Goal: Task Accomplishment & Management: Use online tool/utility

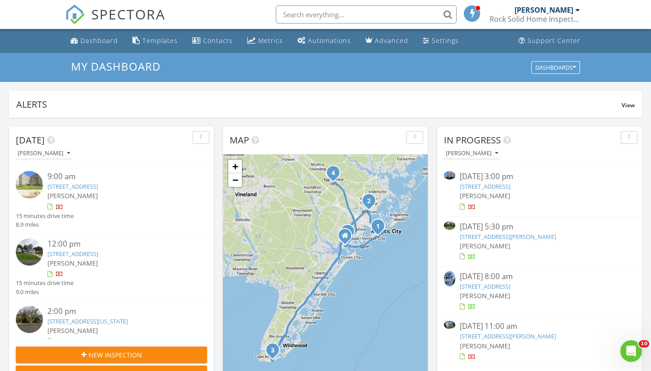
scroll to position [823, 651]
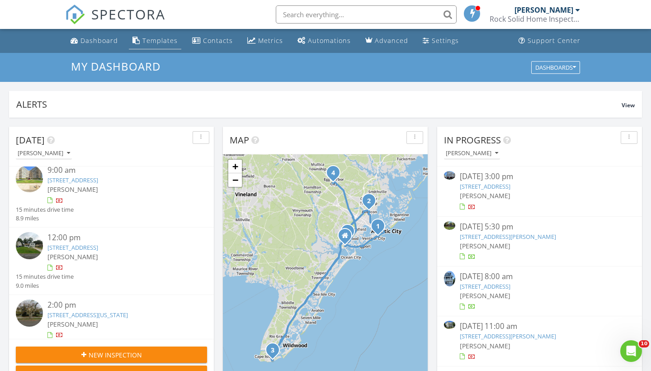
click at [166, 39] on div "Templates" at bounding box center [159, 40] width 35 height 9
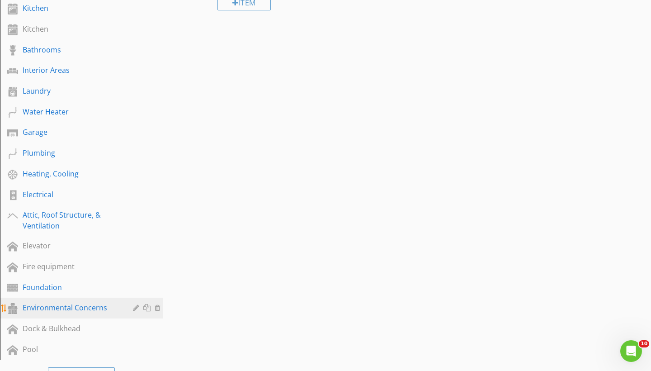
scroll to position [226, 0]
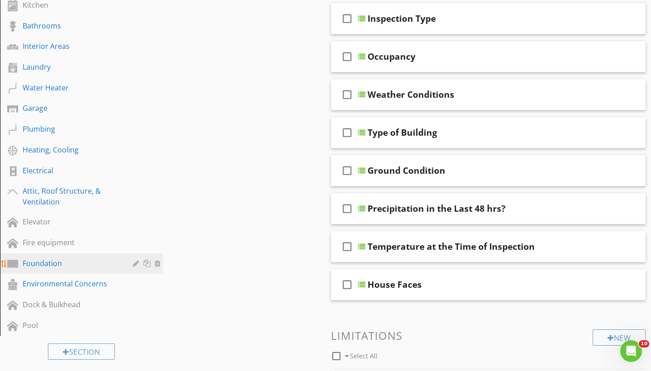
click at [37, 264] on div "Foundation" at bounding box center [71, 263] width 97 height 11
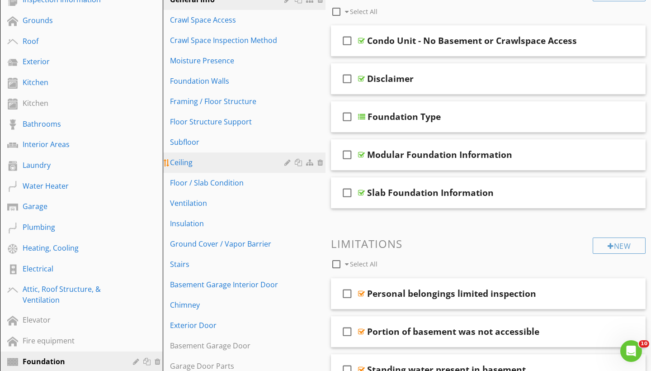
scroll to position [117, 0]
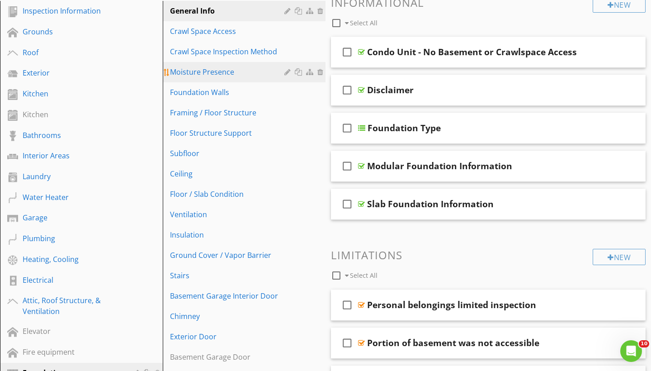
click at [194, 75] on div "Moisture Presence" at bounding box center [228, 71] width 117 height 11
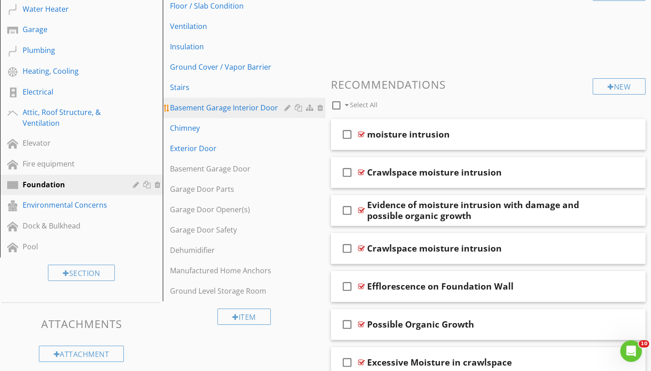
scroll to position [307, 0]
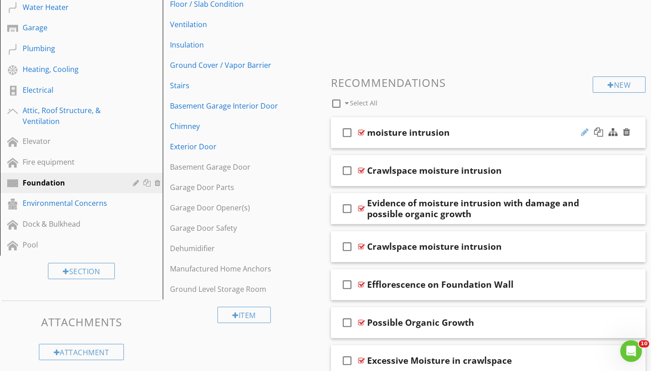
click at [587, 127] on div at bounding box center [585, 131] width 8 height 9
click at [368, 132] on input "moisture intrusion" at bounding box center [478, 133] width 222 height 15
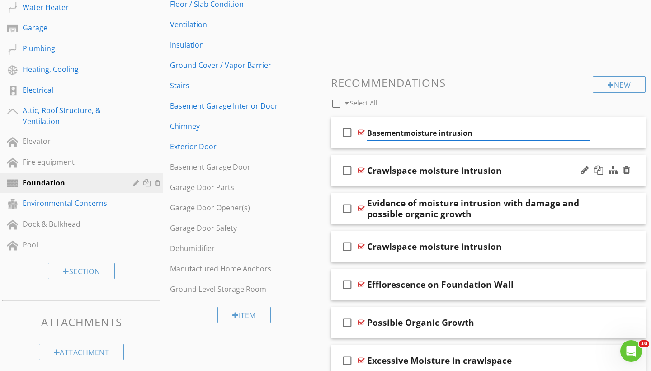
type input "Basement moisture intrusion"
click at [487, 121] on div "check_box_outline_blank Basement moisture intrusion" at bounding box center [488, 132] width 315 height 31
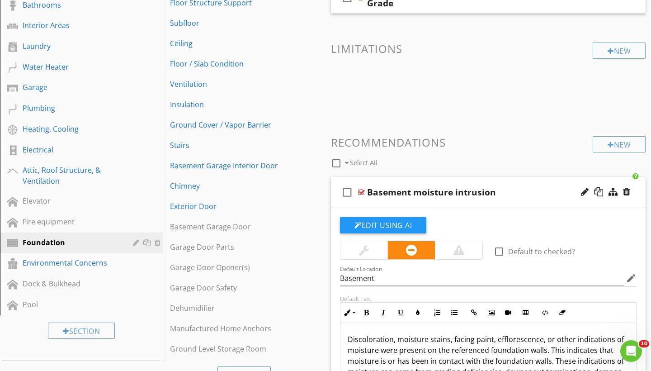
scroll to position [247, 0]
drag, startPoint x: 330, startPoint y: 9, endPoint x: 330, endPoint y: 3, distance: 6.3
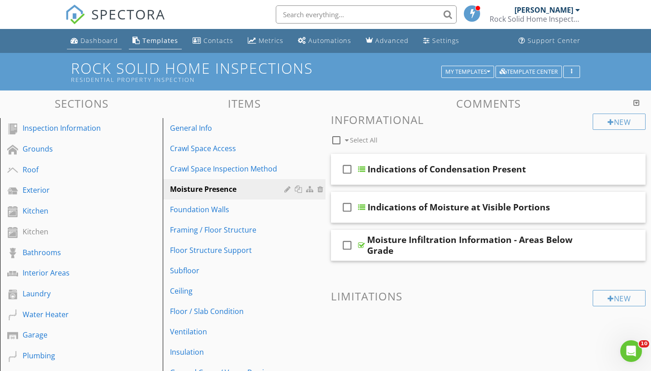
scroll to position [0, 0]
click at [90, 34] on link "Dashboard" at bounding box center [94, 41] width 55 height 17
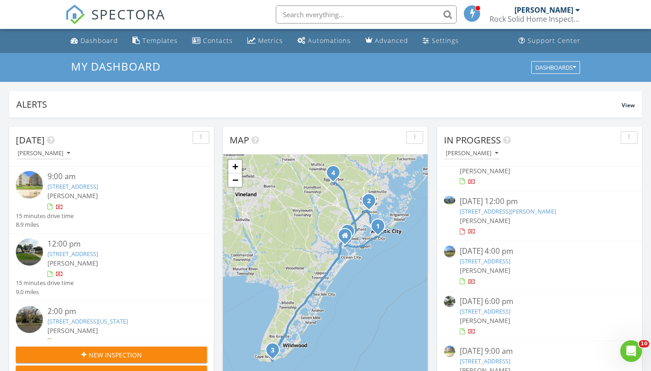
scroll to position [179, 0]
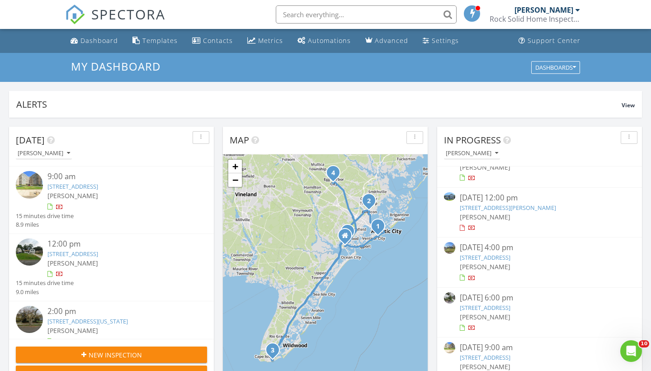
click at [510, 253] on link "[STREET_ADDRESS]" at bounding box center [485, 257] width 51 height 8
